Goal: Task Accomplishment & Management: Complete application form

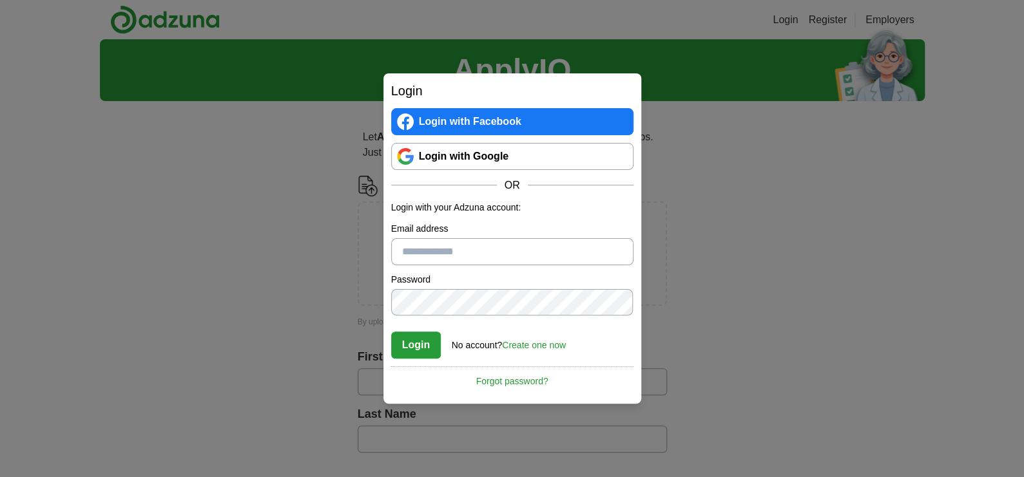
click at [434, 166] on link "Login with Google" at bounding box center [512, 156] width 242 height 27
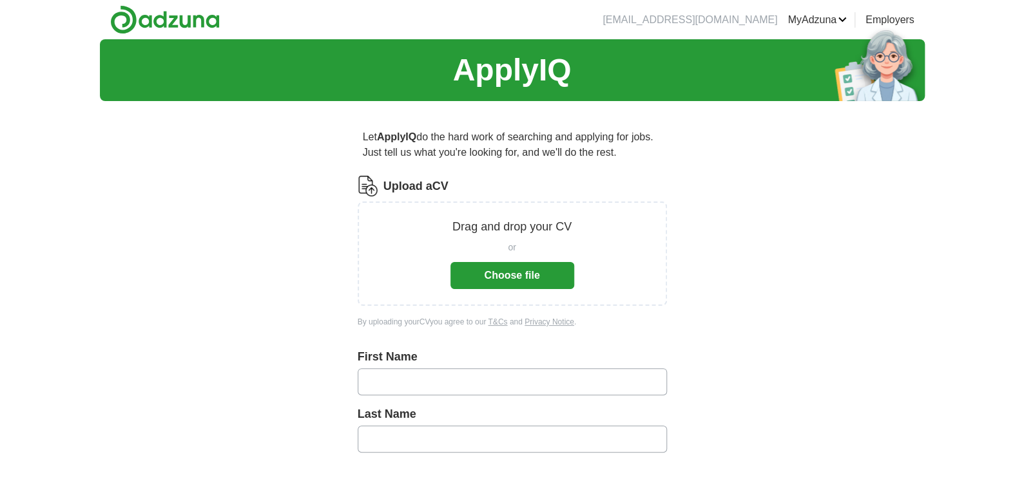
click at [508, 272] on button "Choose file" at bounding box center [512, 275] width 124 height 27
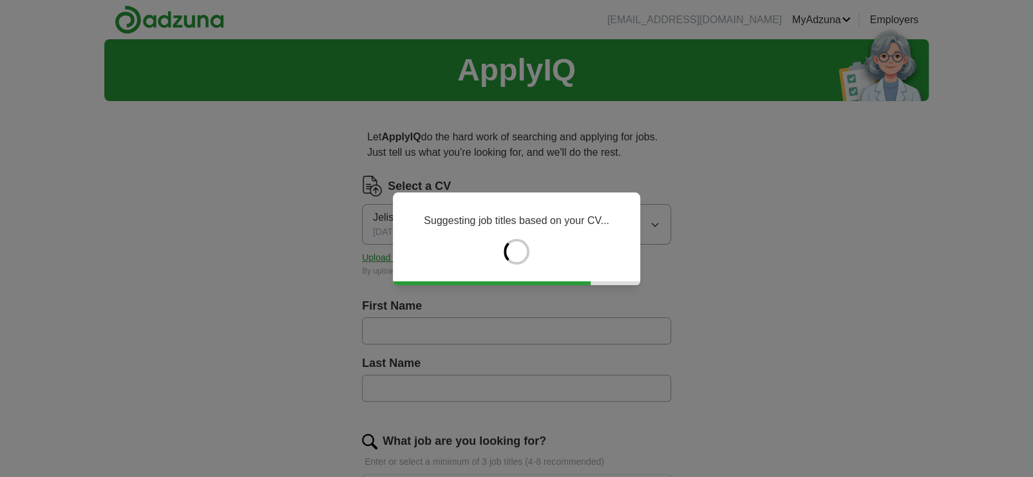
type input "**********"
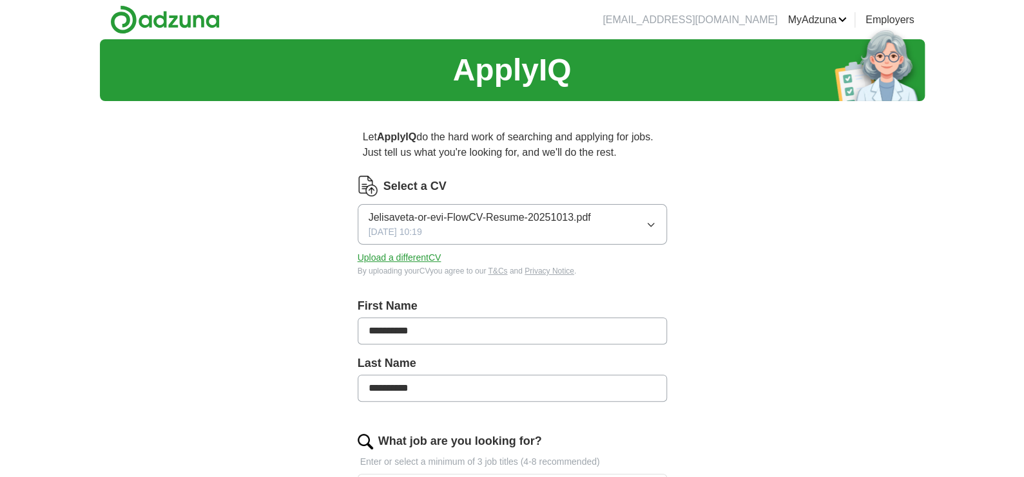
click at [452, 322] on input "**********" at bounding box center [512, 331] width 309 height 27
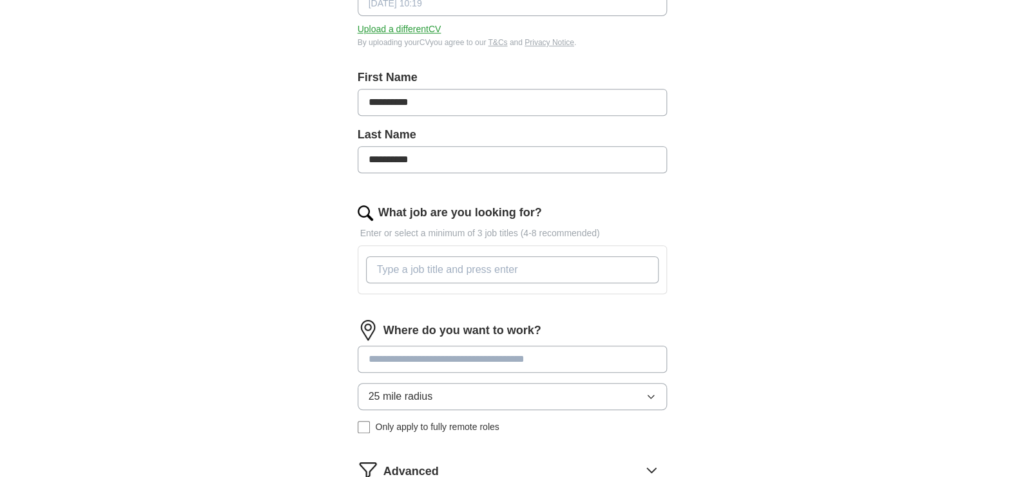
scroll to position [257, 0]
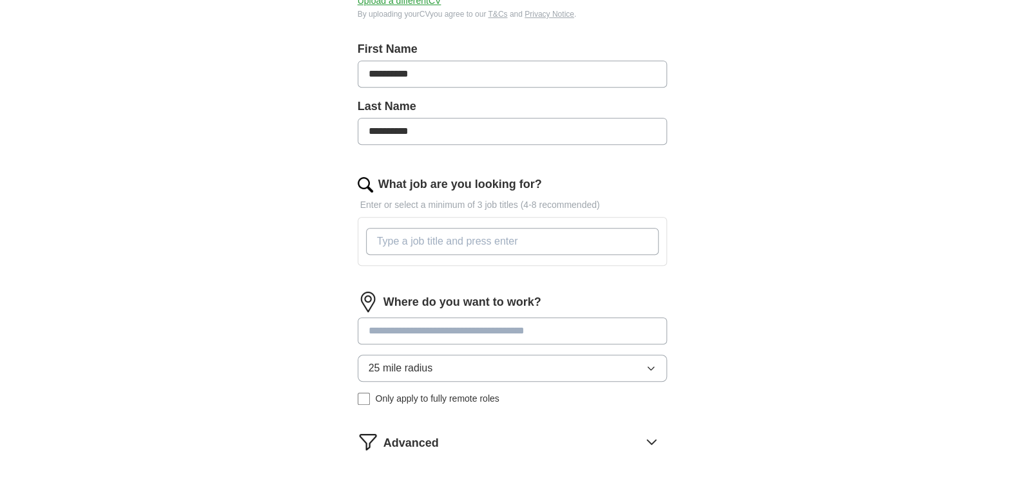
click at [411, 246] on input "What job are you looking for?" at bounding box center [512, 241] width 292 height 27
click at [423, 327] on div "Where do you want to work? 25 mile radius Only apply to fully remote roles" at bounding box center [512, 354] width 309 height 124
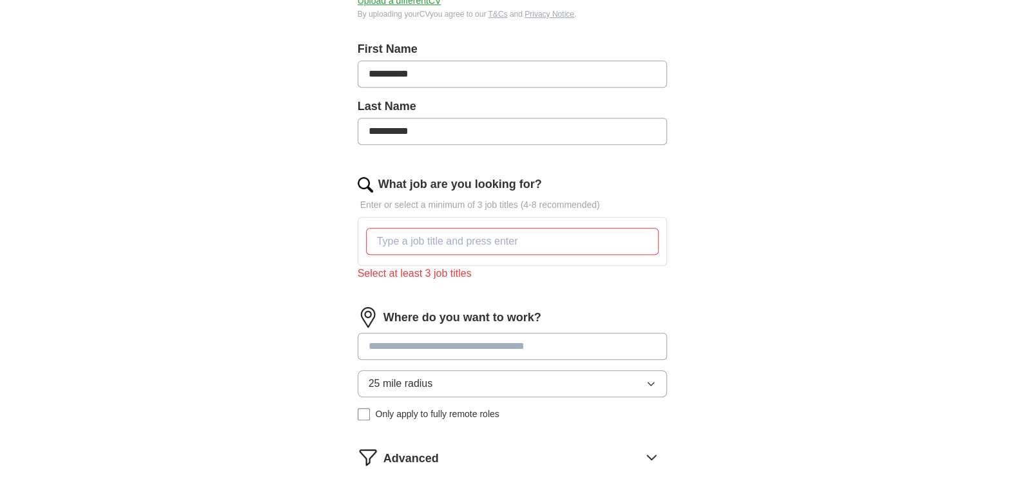
click at [414, 381] on div "Where do you want to work? 25 mile radius Only apply to fully remote roles" at bounding box center [512, 369] width 309 height 124
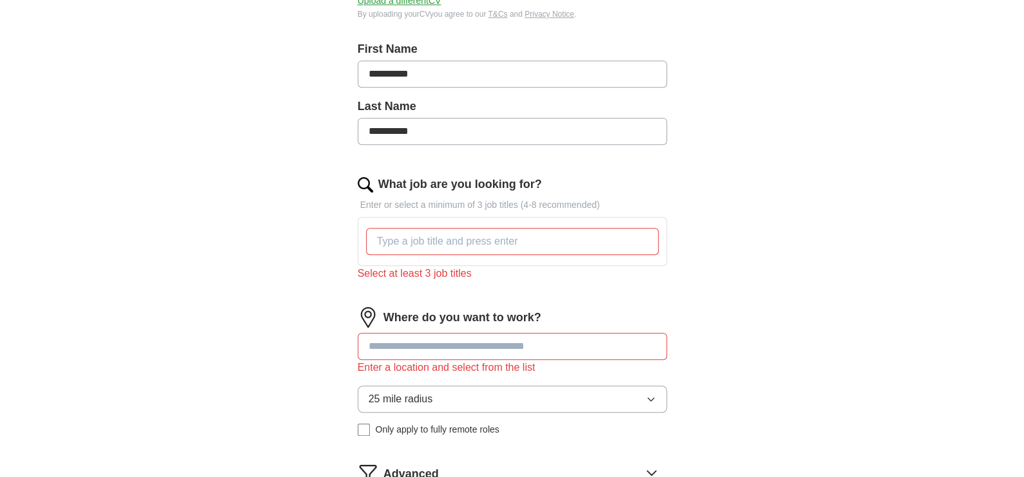
click at [446, 399] on button "25 mile radius" at bounding box center [512, 399] width 309 height 27
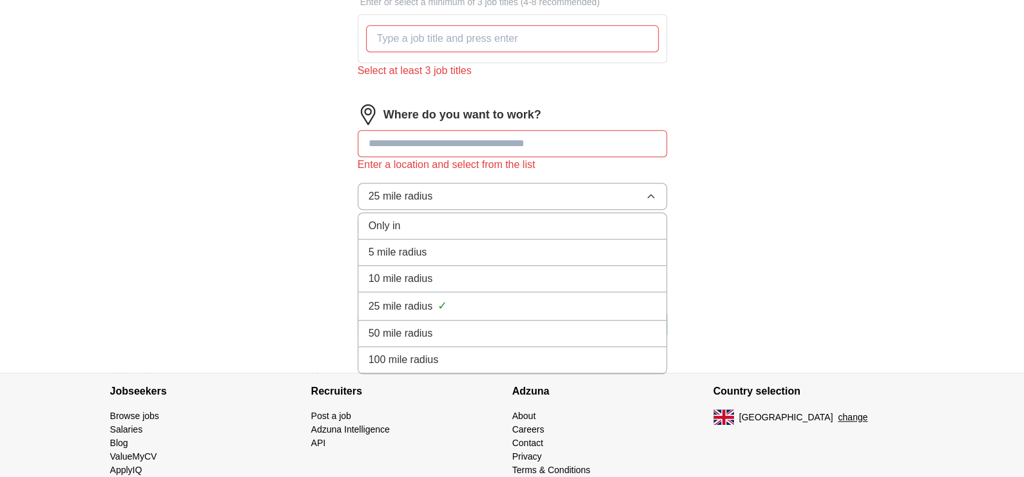
scroll to position [303, 0]
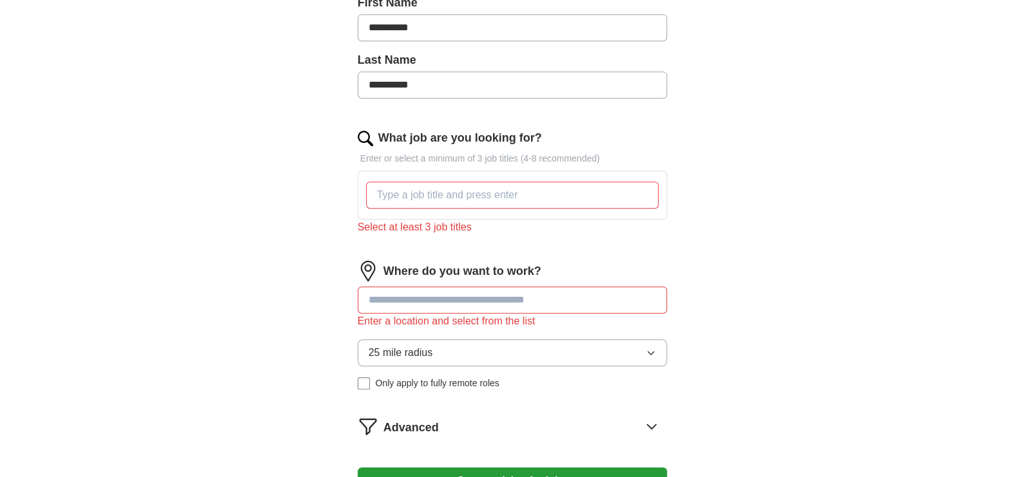
click at [405, 297] on input at bounding box center [512, 300] width 309 height 27
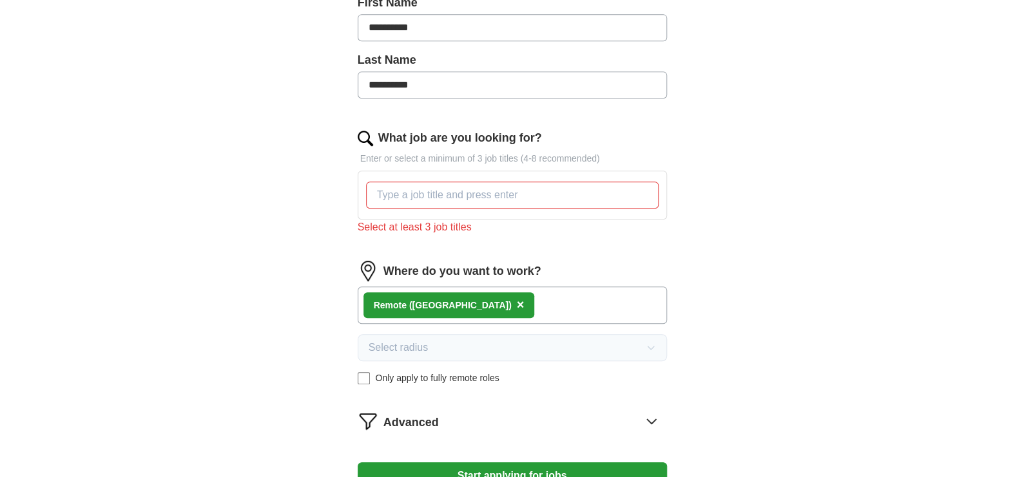
click at [421, 305] on div "Remote ([GEOGRAPHIC_DATA])" at bounding box center [443, 306] width 138 height 14
click at [417, 305] on div "Remote ([GEOGRAPHIC_DATA])" at bounding box center [443, 306] width 138 height 14
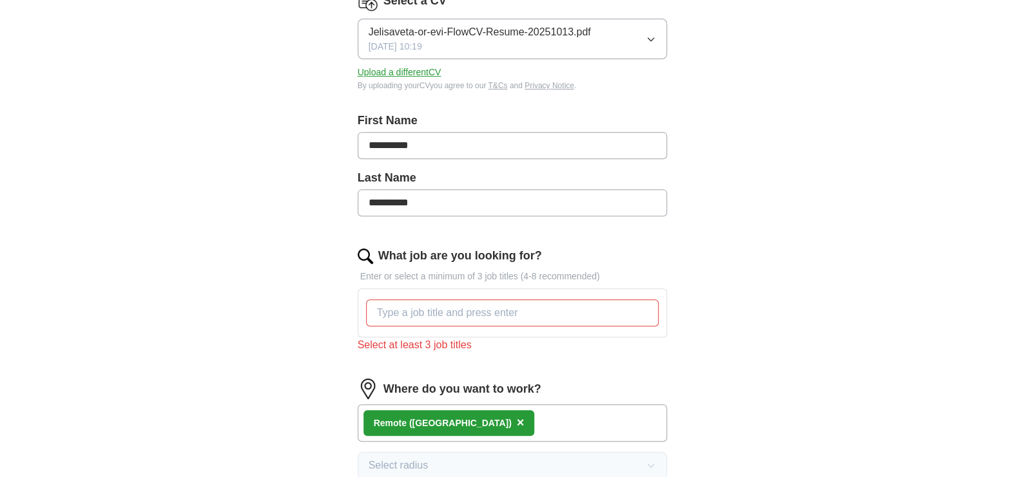
scroll to position [175, 0]
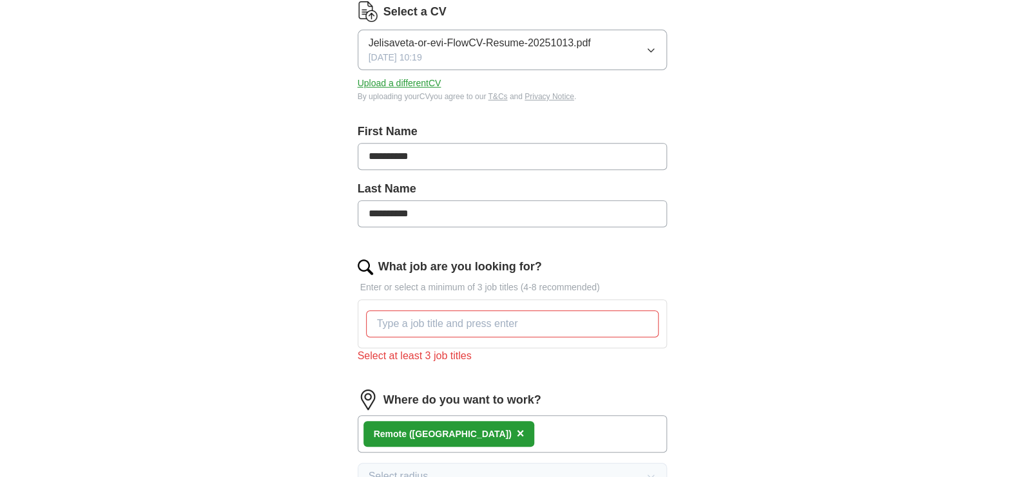
click at [432, 326] on input "What job are you looking for?" at bounding box center [512, 324] width 292 height 27
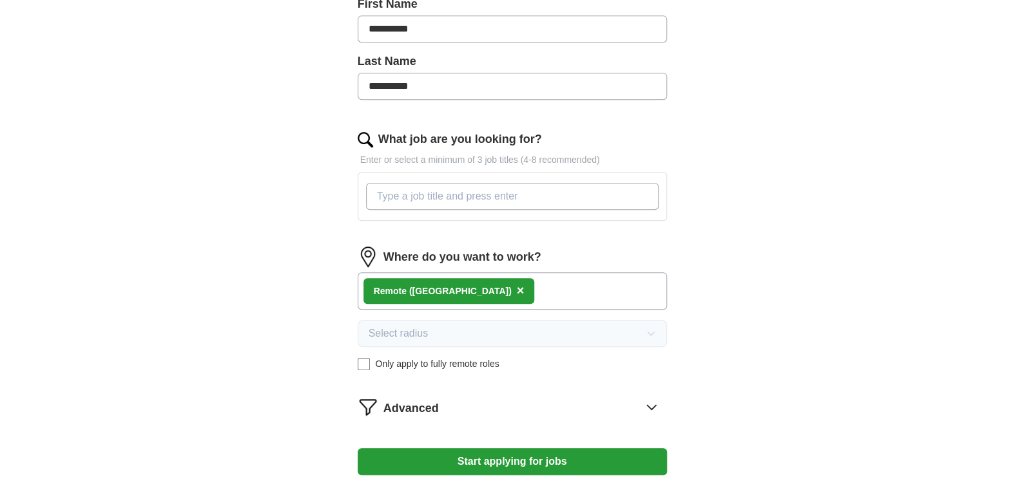
scroll to position [303, 0]
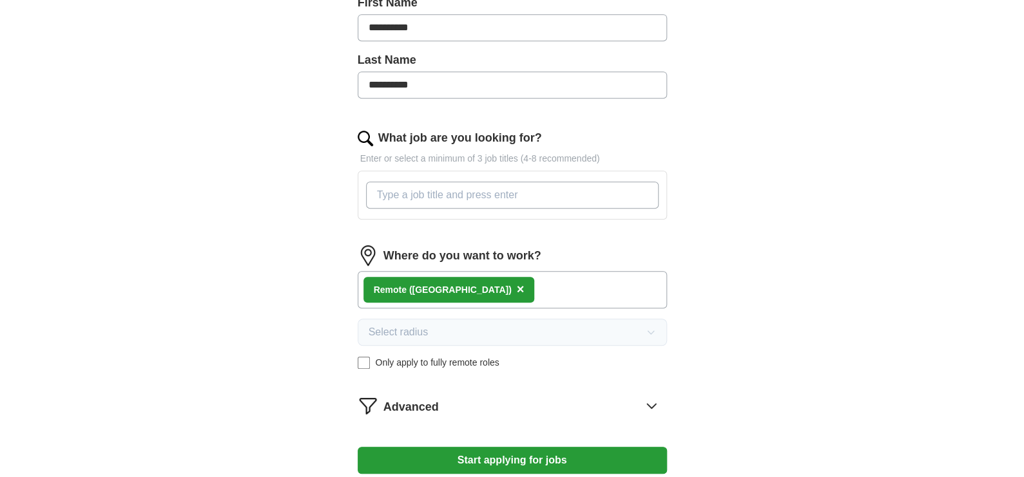
click at [416, 200] on input "What job are you looking for?" at bounding box center [512, 195] width 292 height 27
click at [421, 196] on input "Companio, Customer service" at bounding box center [512, 195] width 292 height 27
click at [553, 193] on input "Companion, Customer service" at bounding box center [512, 195] width 292 height 27
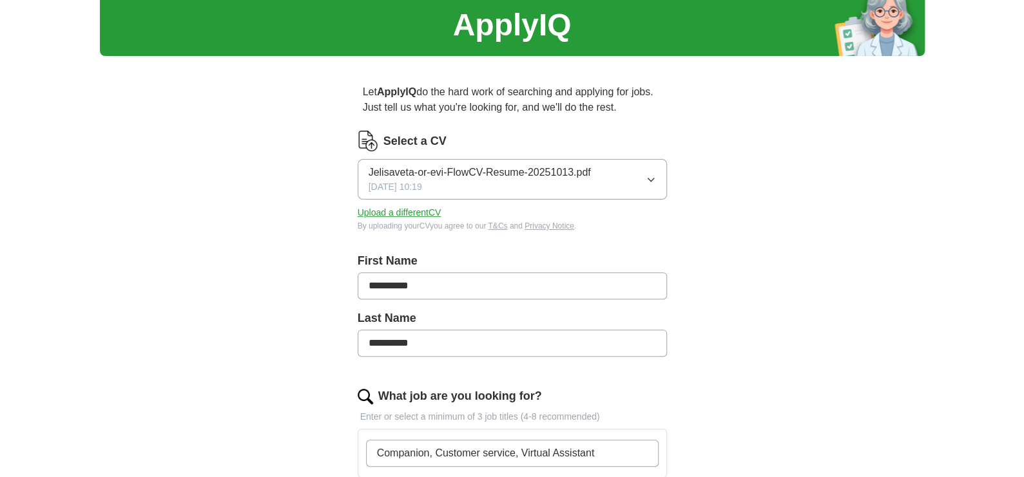
scroll to position [432, 0]
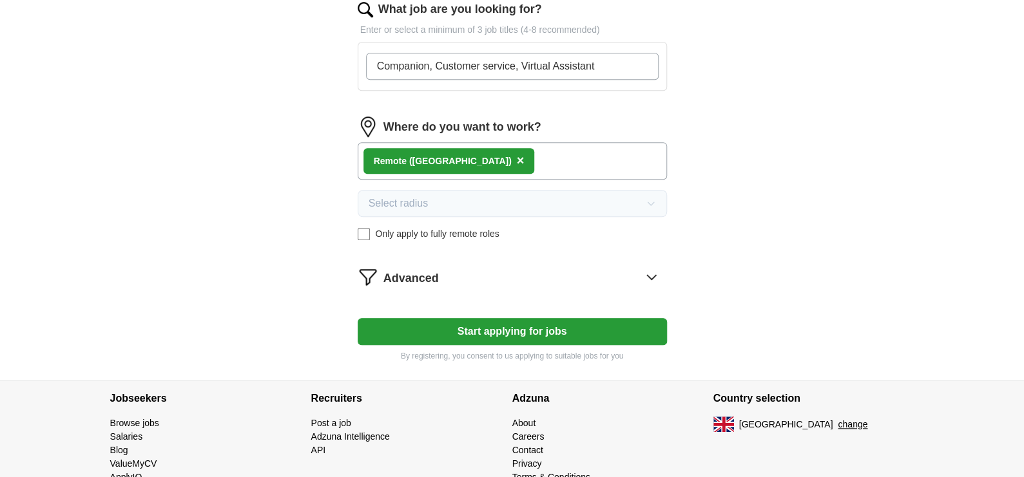
click at [587, 278] on form "**********" at bounding box center [512, 53] width 309 height 618
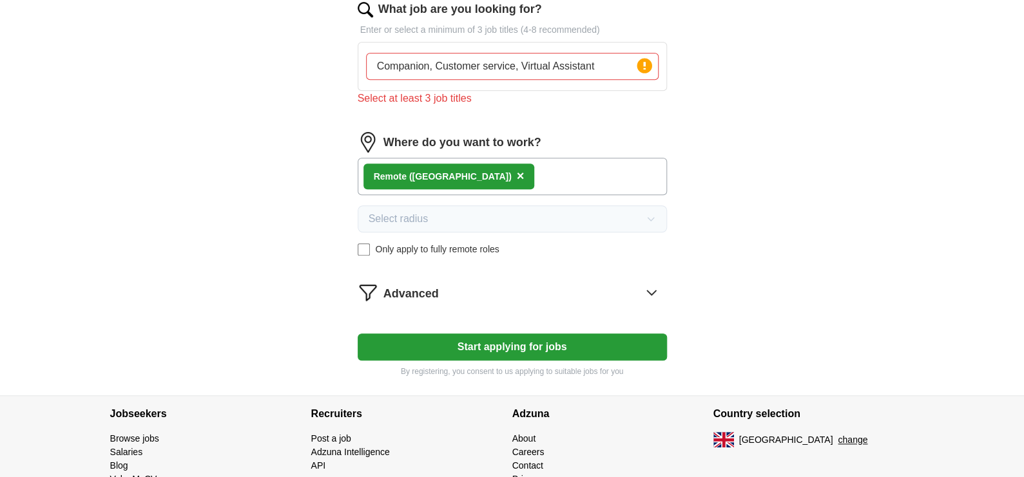
click at [638, 292] on div "Advanced" at bounding box center [524, 292] width 283 height 21
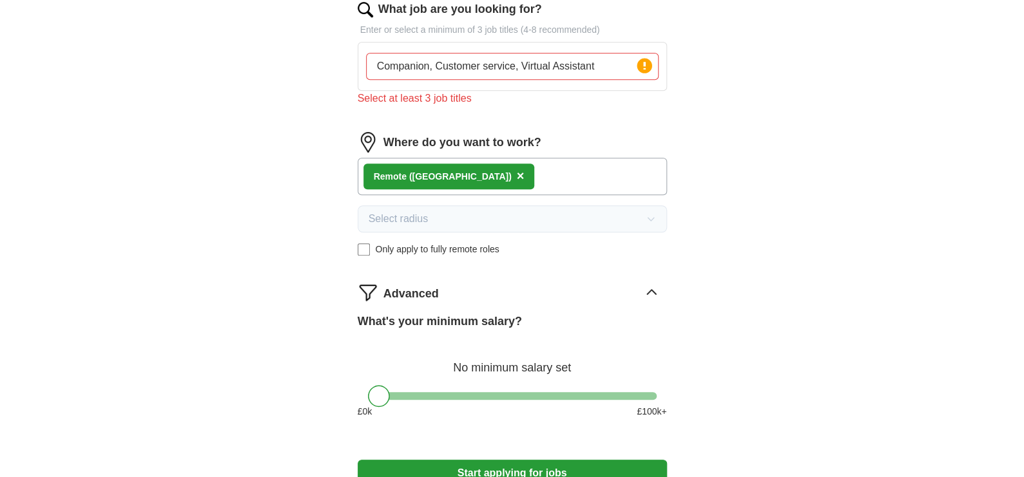
click at [615, 64] on input "Companion, Customer service, Virtual Assistant" at bounding box center [512, 66] width 292 height 27
click at [543, 182] on div "Remote ([GEOGRAPHIC_DATA]) ×" at bounding box center [512, 176] width 309 height 37
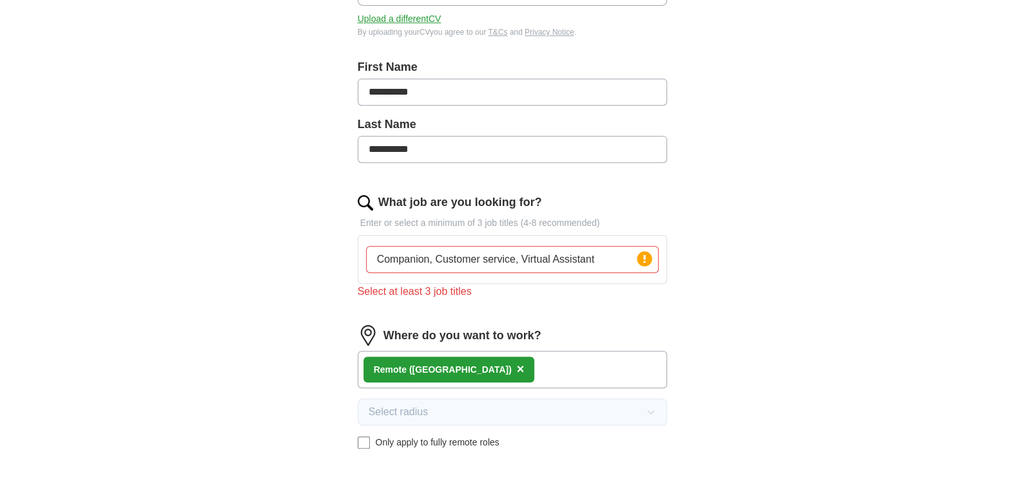
click at [611, 251] on input "Companion, Customer service, Virtual Assistant" at bounding box center [512, 259] width 292 height 27
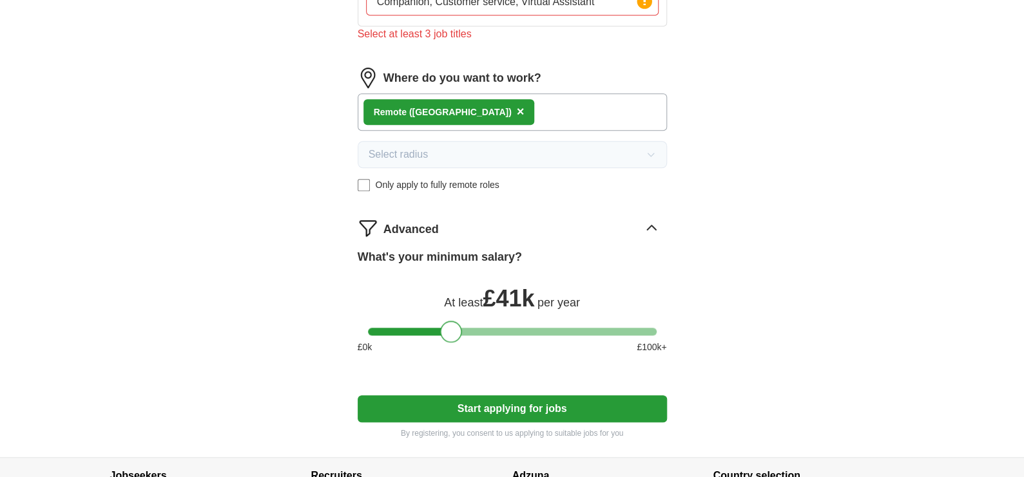
drag, startPoint x: 378, startPoint y: 332, endPoint x: 448, endPoint y: 330, distance: 70.2
click at [448, 330] on div at bounding box center [451, 332] width 22 height 22
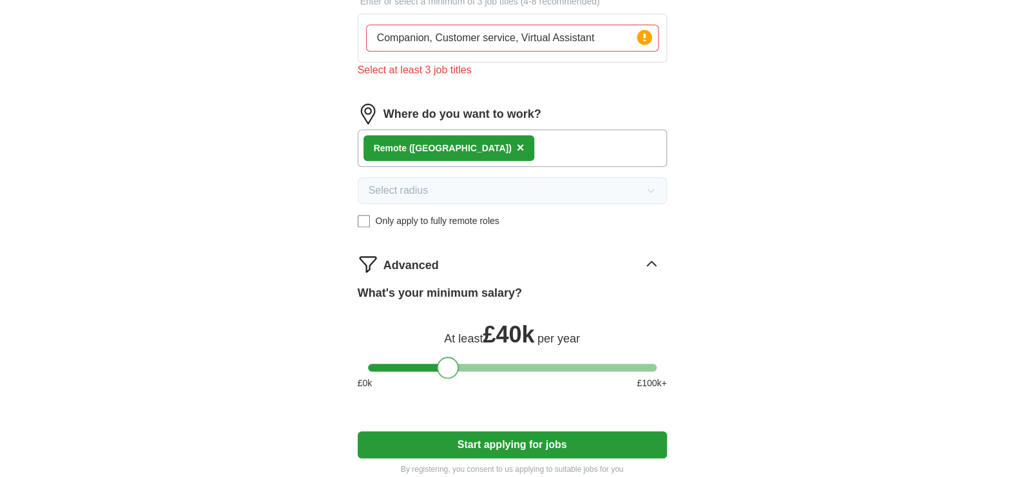
scroll to position [618, 0]
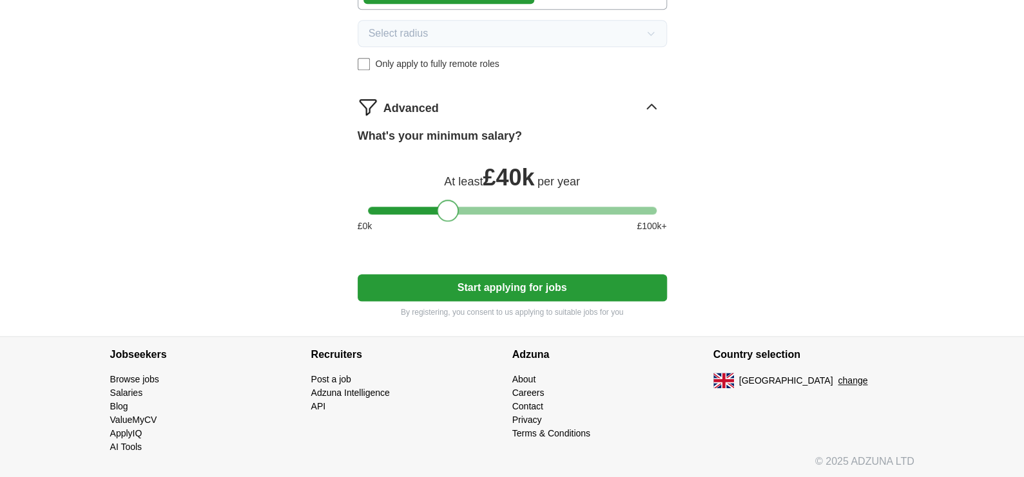
click at [477, 294] on button "Start applying for jobs" at bounding box center [512, 287] width 309 height 27
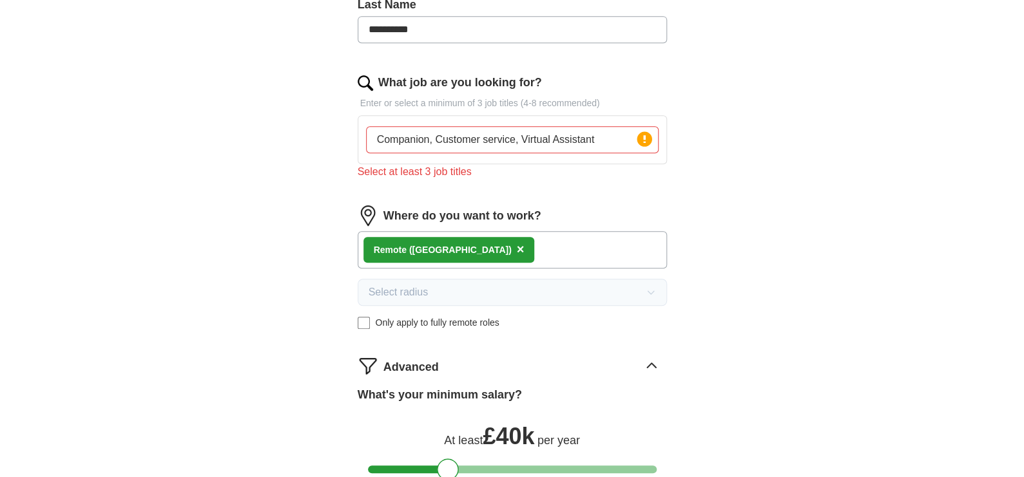
scroll to position [166, 0]
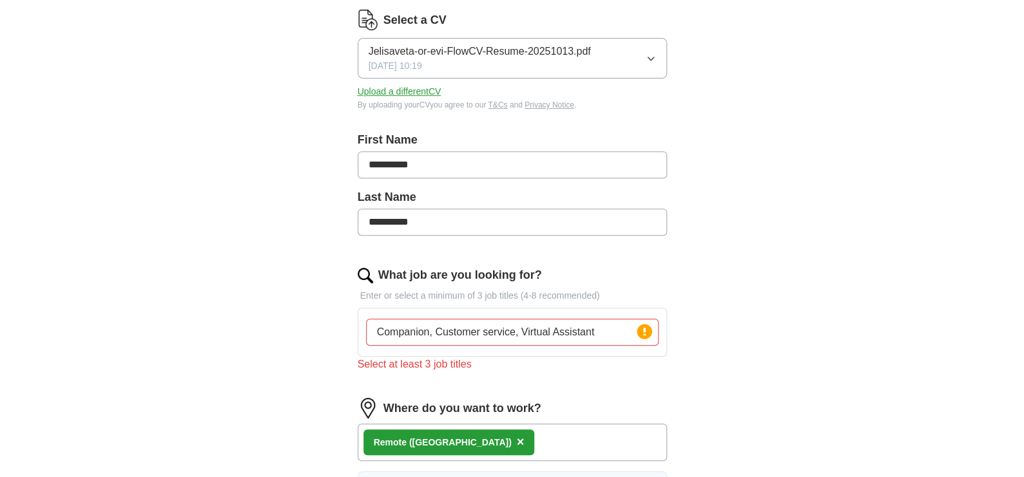
click at [599, 330] on input "Companion, Customer service, Virtual Assistant" at bounding box center [512, 332] width 292 height 27
drag, startPoint x: 430, startPoint y: 330, endPoint x: 345, endPoint y: 337, distance: 85.3
click at [345, 337] on div "**********" at bounding box center [512, 395] width 412 height 901
click at [379, 334] on input "Customer service, Virtual Assistant" at bounding box center [512, 332] width 292 height 27
click at [537, 334] on input "Customer service, Virtual Assistant" at bounding box center [512, 332] width 292 height 27
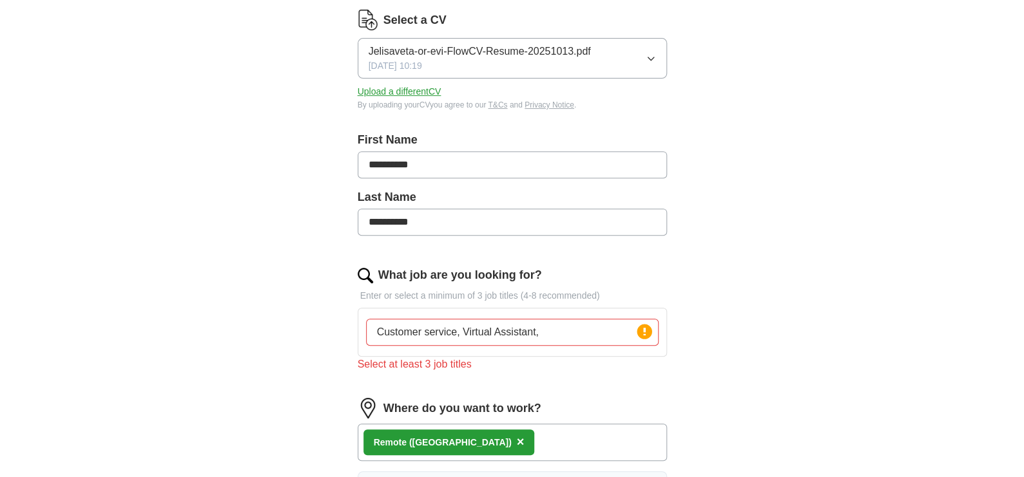
type input "Customer service, Virtual Assistant,"
click at [401, 296] on p "Enter or select a minimum of 3 job titles (4-8 recommended)" at bounding box center [512, 296] width 309 height 14
click at [407, 294] on p "Enter or select a minimum of 3 job titles (4-8 recommended)" at bounding box center [512, 296] width 309 height 14
click at [412, 298] on p "Enter or select a minimum of 3 job titles (4-8 recommended)" at bounding box center [512, 296] width 309 height 14
click at [409, 321] on input "Customer service, Virtual Assistant," at bounding box center [512, 332] width 292 height 27
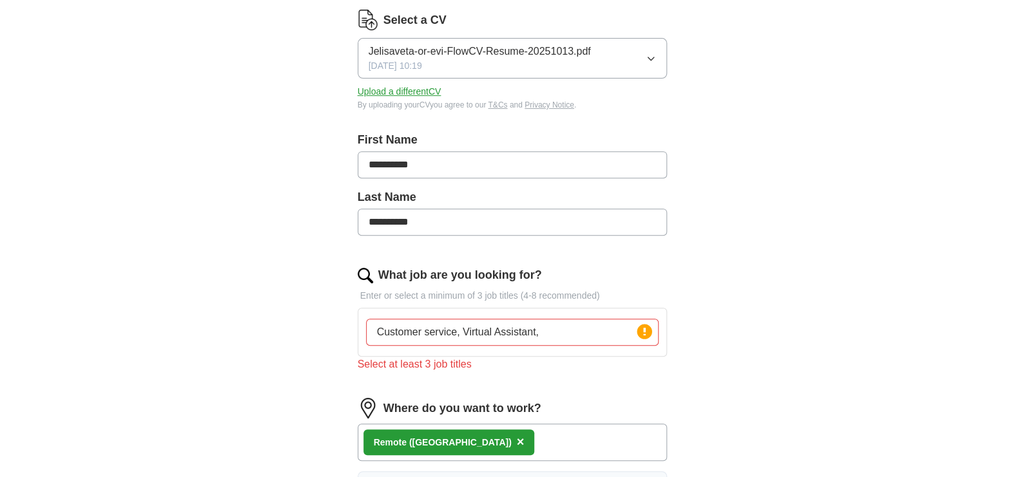
click at [409, 290] on p "Enter or select a minimum of 3 job titles (4-8 recommended)" at bounding box center [512, 296] width 309 height 14
click at [423, 294] on p "Enter or select a minimum of 3 job titles (4-8 recommended)" at bounding box center [512, 296] width 309 height 14
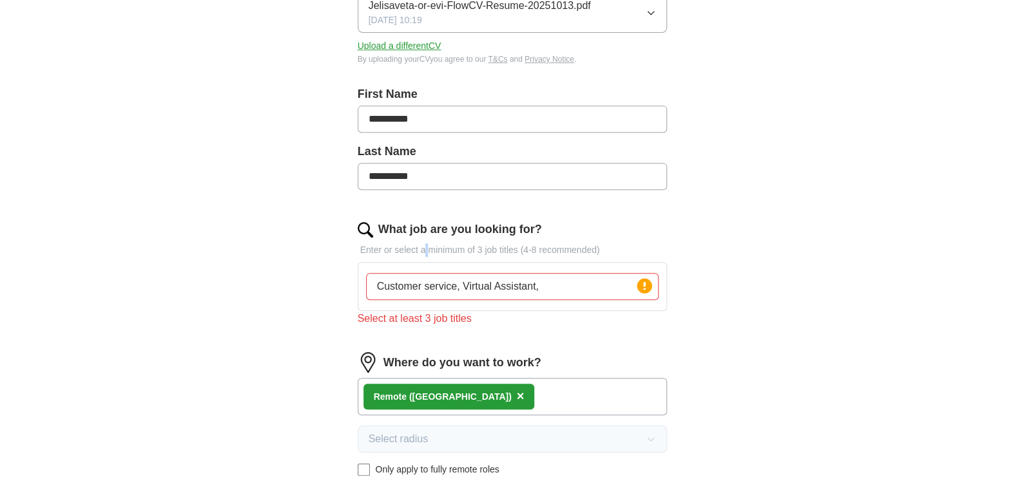
scroll to position [360, 0]
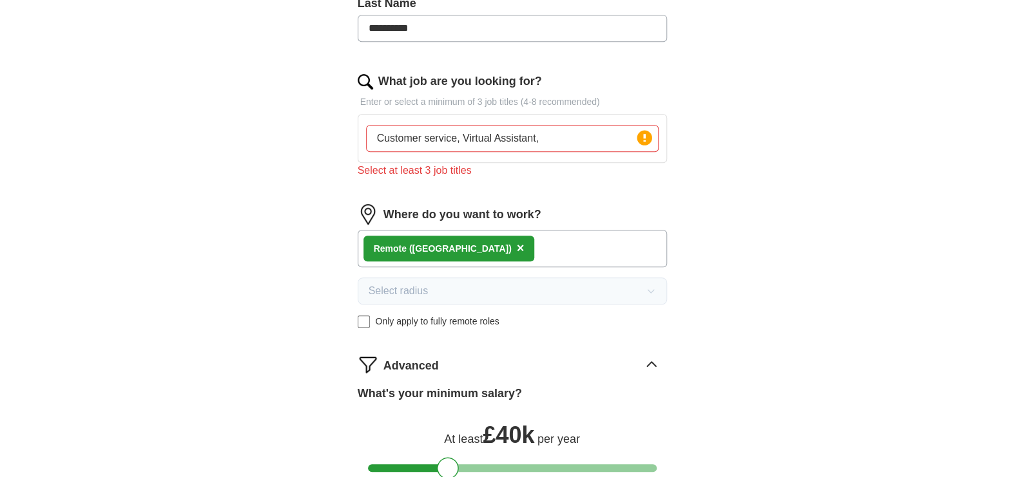
drag, startPoint x: 553, startPoint y: 139, endPoint x: 367, endPoint y: 142, distance: 185.6
click at [367, 142] on input "Customer service, Virtual Assistant," at bounding box center [512, 138] width 292 height 27
click at [390, 98] on p "Enter or select a minimum of 3 job titles (4-8 recommended)" at bounding box center [512, 102] width 309 height 14
click at [394, 128] on input "What job are you looking for?" at bounding box center [512, 138] width 292 height 27
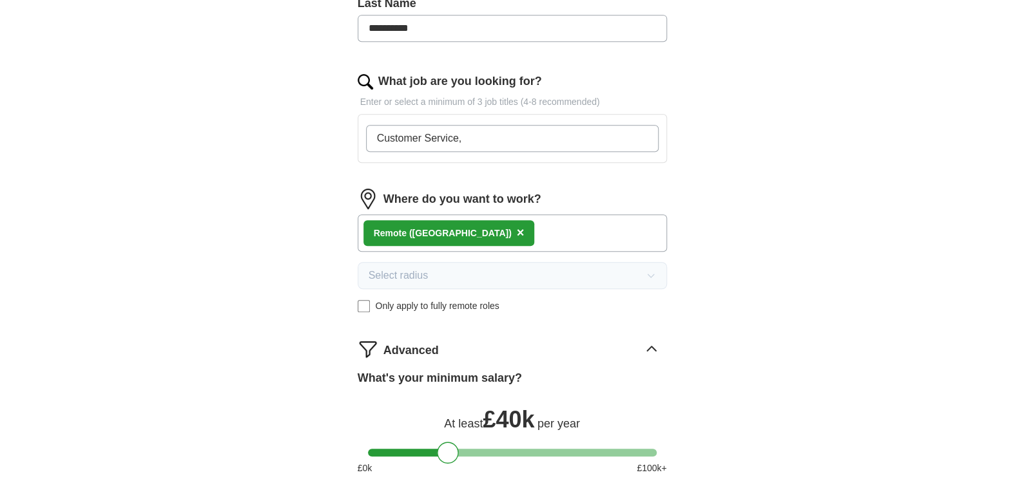
type input "Customer Service,"
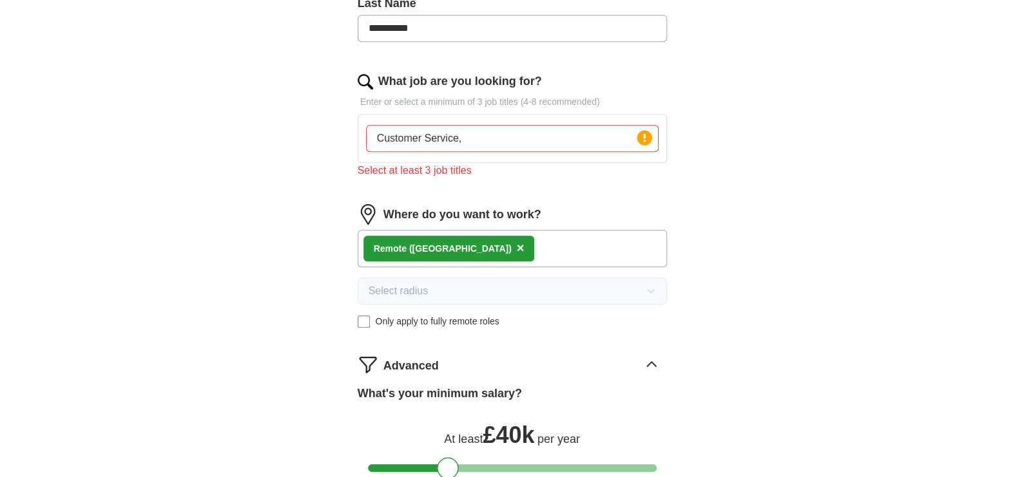
click at [470, 250] on div "Remote ([GEOGRAPHIC_DATA]) ×" at bounding box center [512, 248] width 309 height 37
click at [517, 245] on span "×" at bounding box center [521, 248] width 8 height 14
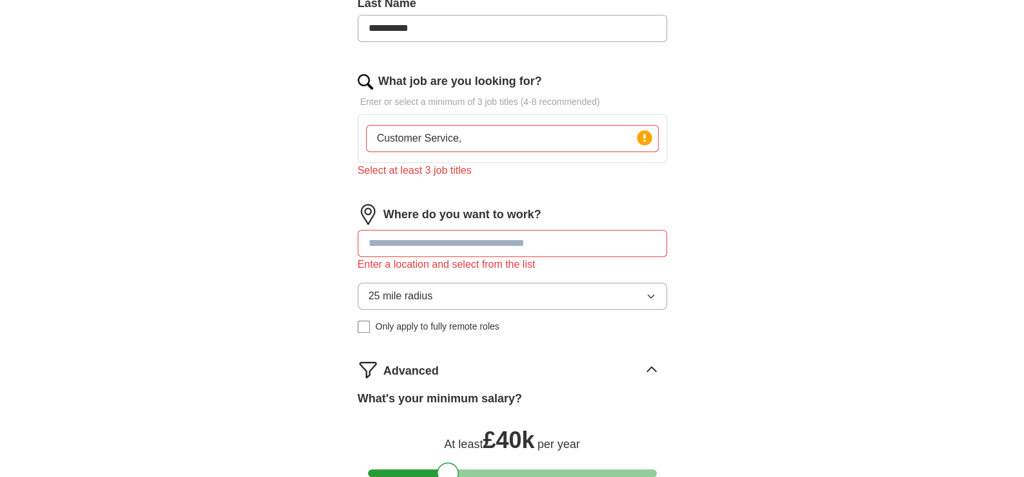
click at [395, 245] on input at bounding box center [512, 243] width 309 height 27
type input "******"
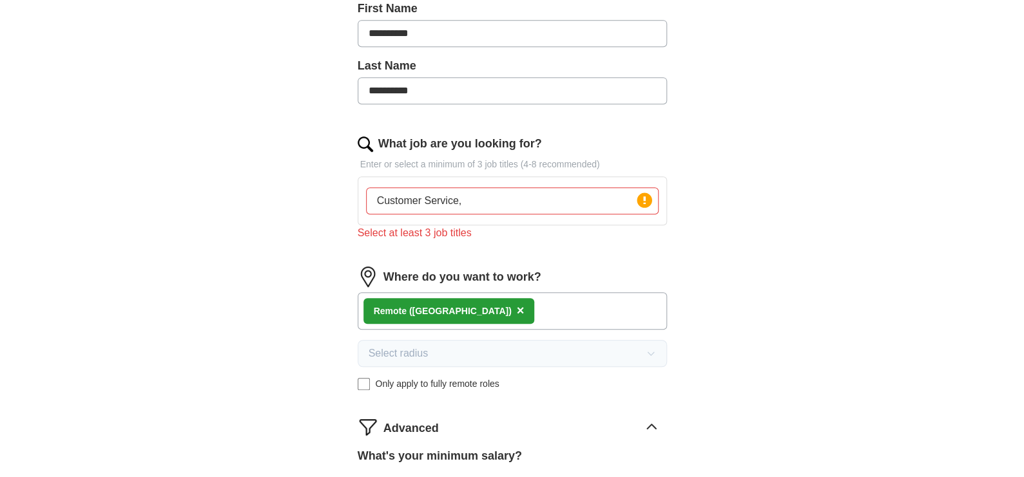
scroll to position [296, 0]
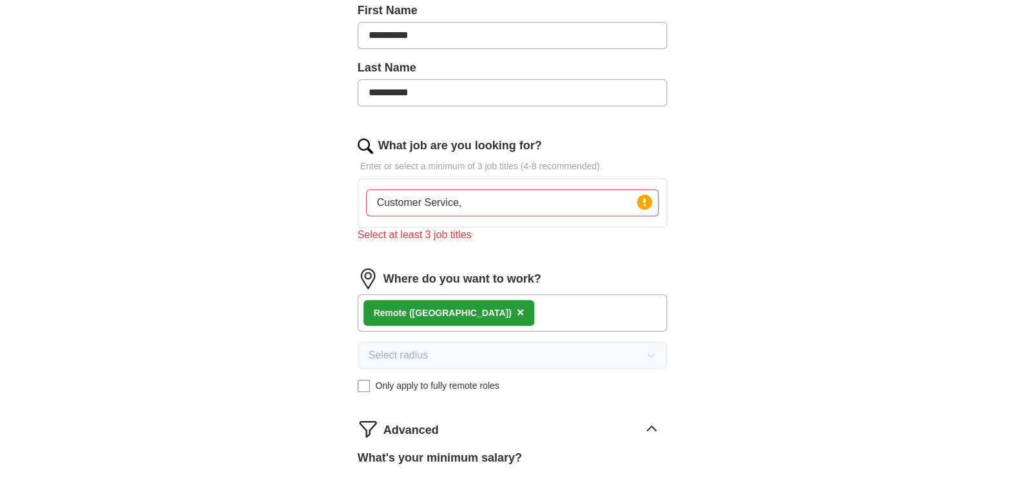
click at [479, 195] on input "Customer Service," at bounding box center [512, 202] width 292 height 27
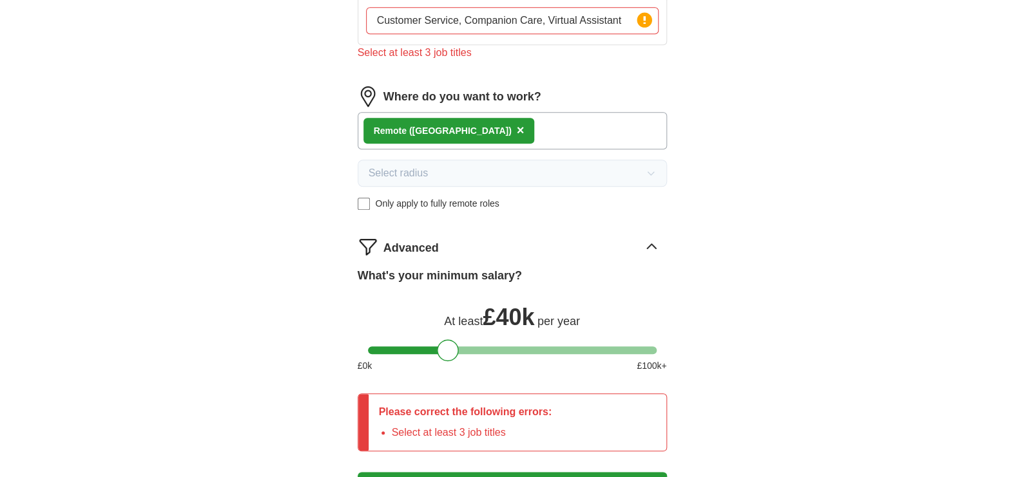
scroll to position [676, 0]
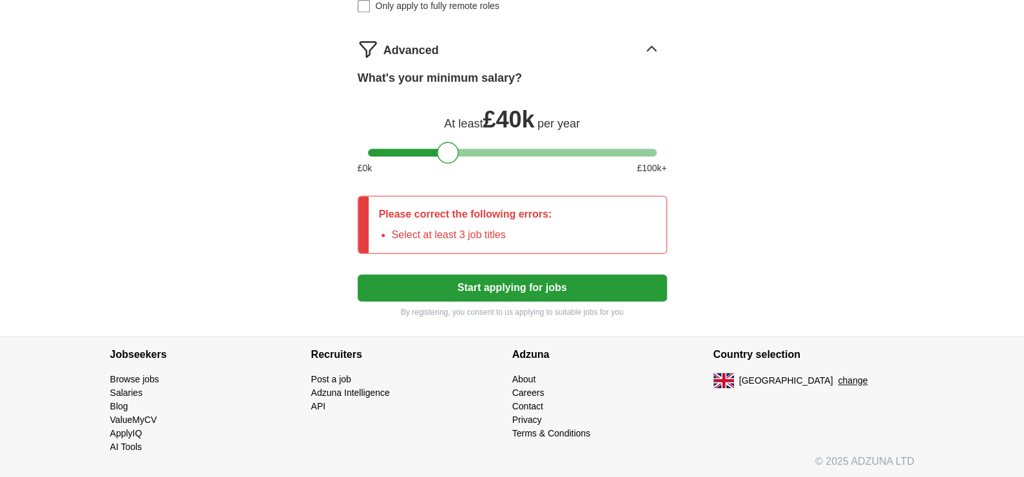
click at [448, 276] on button "Start applying for jobs" at bounding box center [512, 287] width 309 height 27
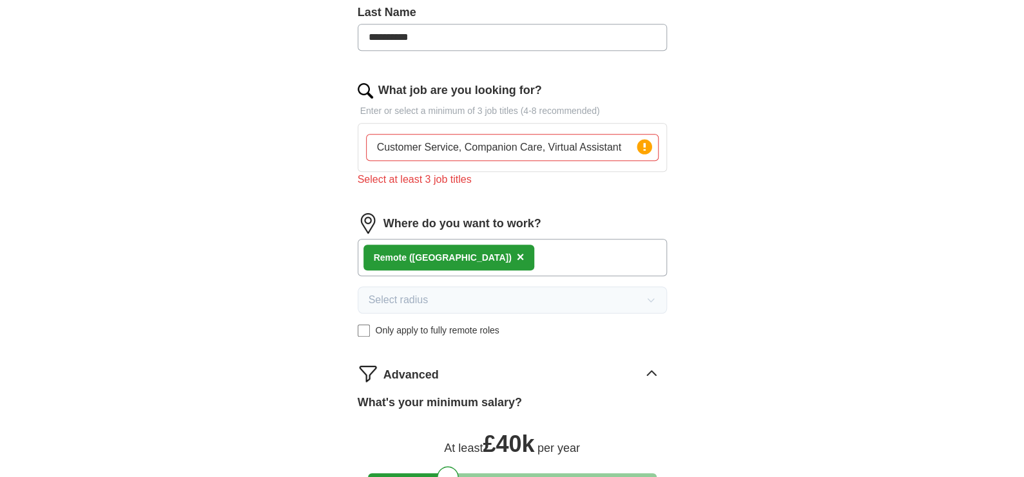
scroll to position [354, 0]
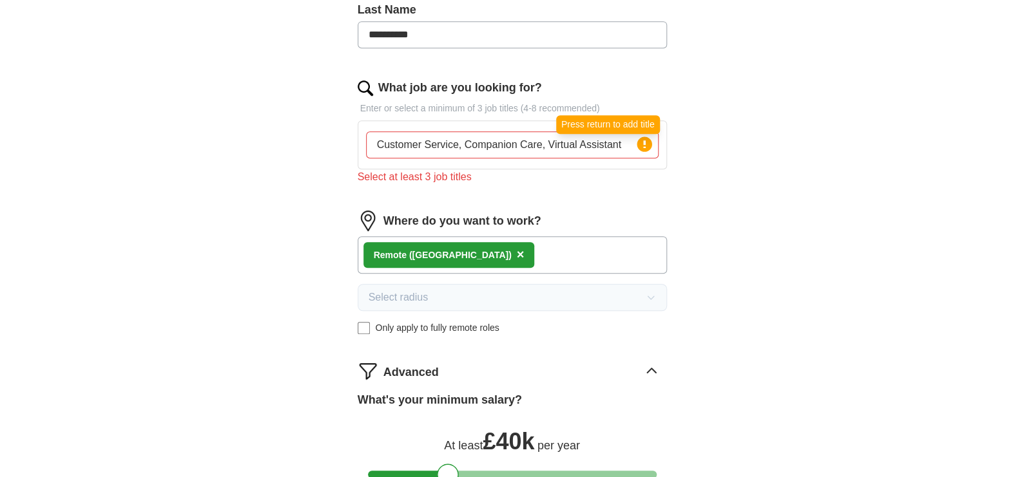
click at [646, 140] on circle at bounding box center [644, 144] width 15 height 15
click at [627, 144] on input "Customer Service, Companion Care, Virtual Assistant" at bounding box center [512, 144] width 292 height 27
click at [543, 265] on div "Remote ([GEOGRAPHIC_DATA]) ×" at bounding box center [512, 254] width 309 height 37
click at [533, 258] on div "Remote ([GEOGRAPHIC_DATA]) ×" at bounding box center [512, 254] width 309 height 37
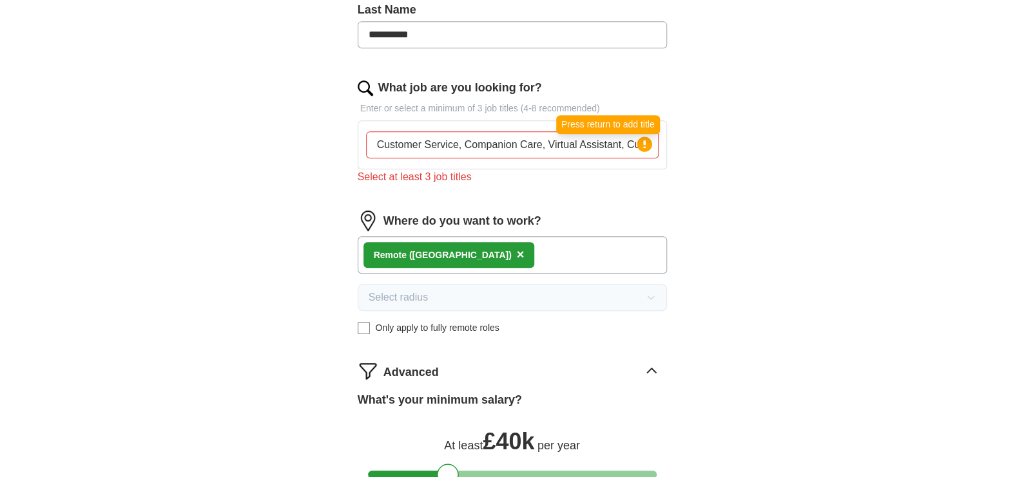
click at [643, 148] on circle at bounding box center [644, 144] width 15 height 15
click at [613, 146] on input "Customer Service, Companion Care, Virtual Assistant, Customer Support" at bounding box center [512, 144] width 292 height 27
click at [463, 148] on input "Customer Service, Companion Care, Virtual Assistant, Customer Support" at bounding box center [512, 144] width 292 height 27
drag, startPoint x: 459, startPoint y: 144, endPoint x: 693, endPoint y: 156, distance: 234.1
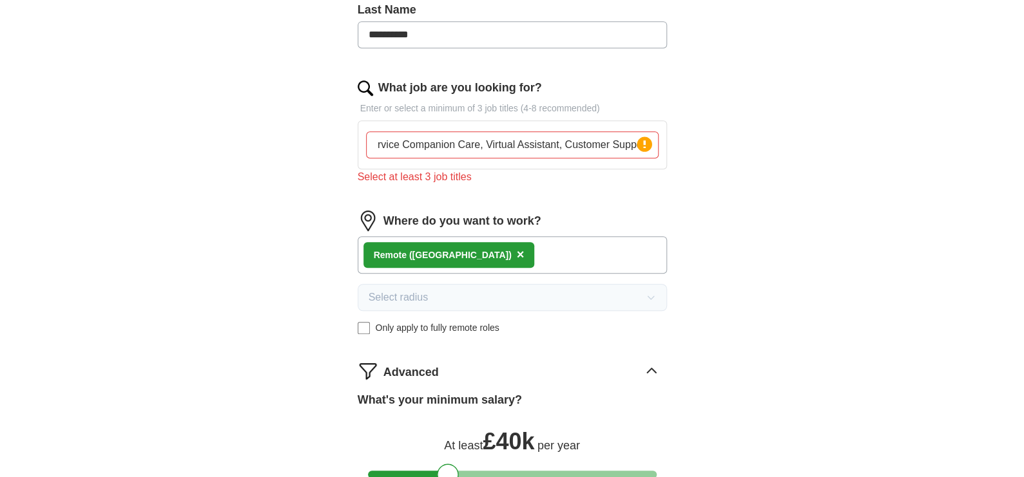
click at [693, 156] on div "**********" at bounding box center [512, 208] width 412 height 901
click at [505, 247] on div "Remote ([GEOGRAPHIC_DATA]) ×" at bounding box center [512, 254] width 309 height 37
click at [488, 148] on input "Customer Service" at bounding box center [512, 144] width 292 height 27
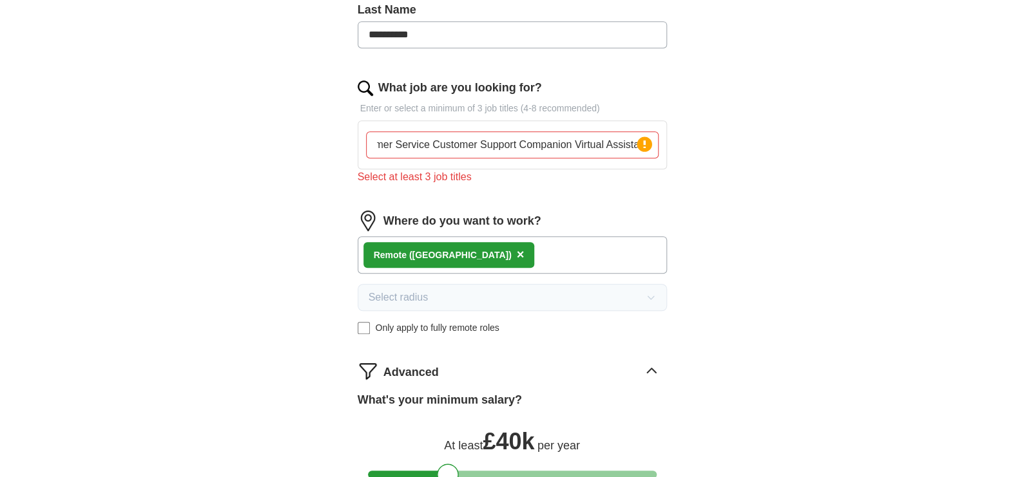
type input "Customer Service Customer Support Companion Virtual Assistant"
